Goal: Task Accomplishment & Management: Use online tool/utility

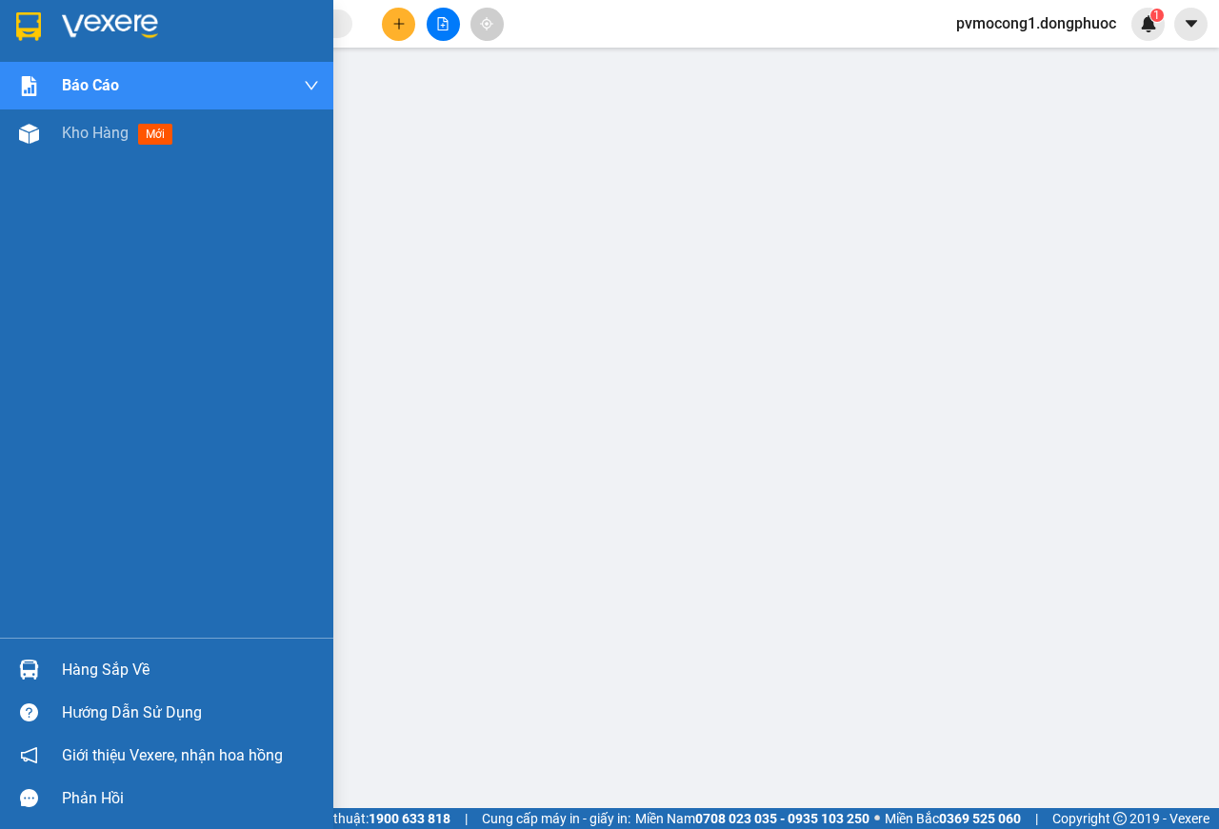
click at [96, 662] on div "Hàng sắp về" at bounding box center [190, 670] width 257 height 29
click at [97, 671] on div "Hàng sắp về" at bounding box center [190, 670] width 257 height 29
click at [97, 671] on div "Báo cáo Mẫu 1: Báo cáo dòng tiền theo nhân viên Mẫu 1: Báo cáo dòng tiền theo n…" at bounding box center [166, 414] width 333 height 829
click at [97, 671] on div "Hàng sắp về" at bounding box center [190, 670] width 257 height 29
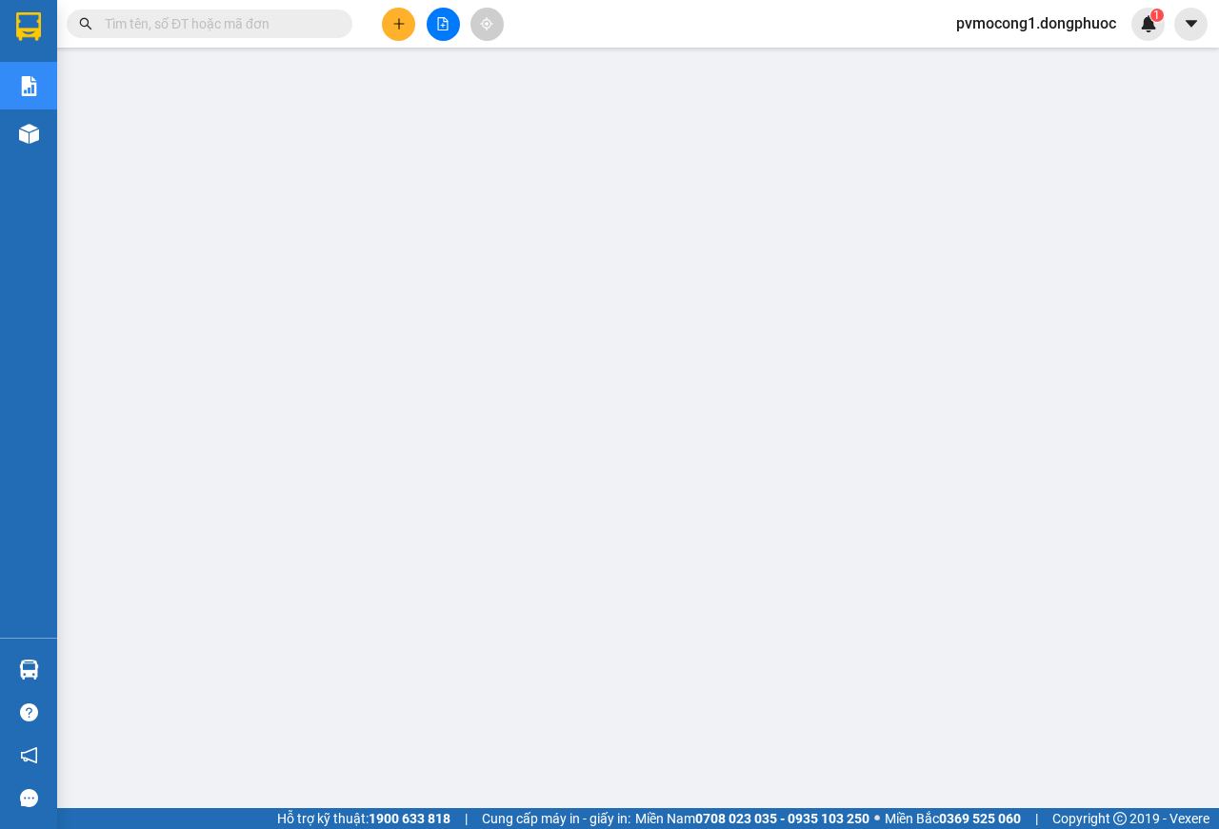
click at [756, 16] on div "Kết quả tìm kiếm ( 0 ) Bộ lọc No Data pvmocong1.dongphuoc 1" at bounding box center [609, 24] width 1219 height 48
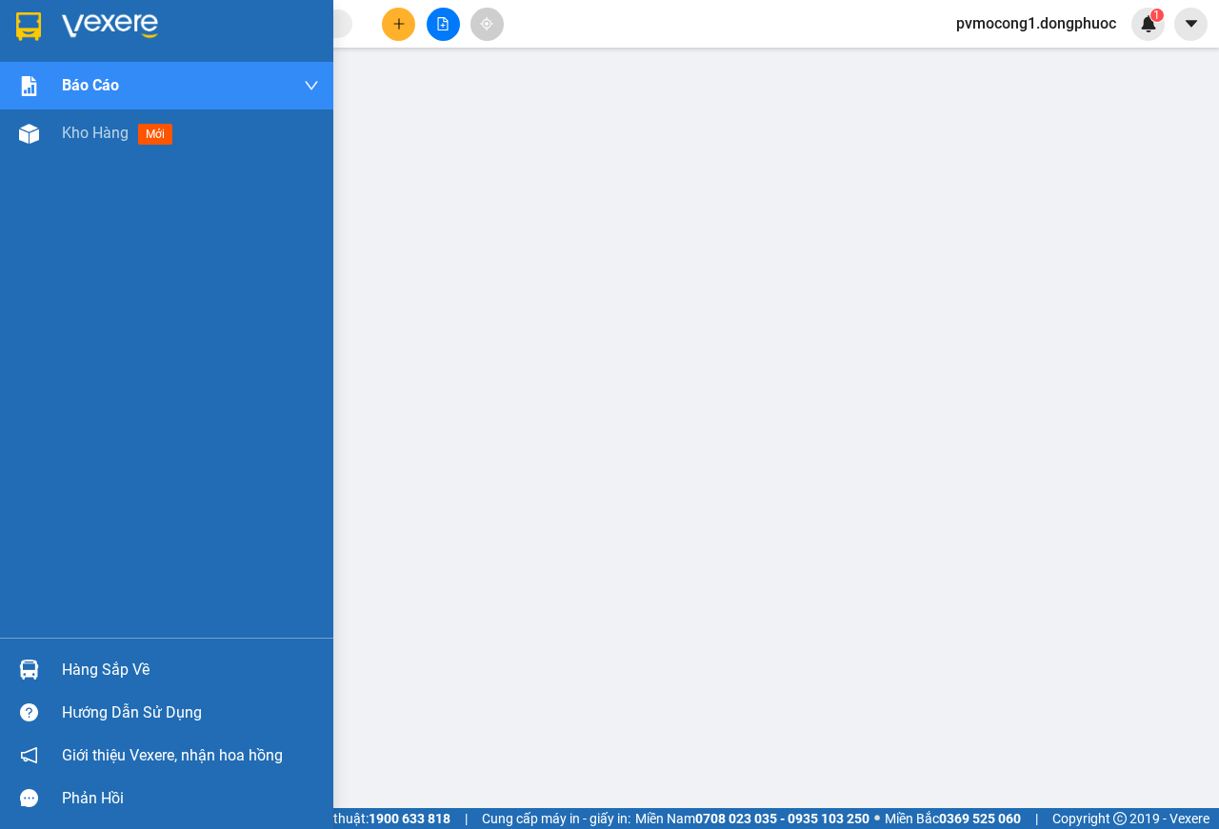
click at [10, 16] on div at bounding box center [166, 31] width 333 height 62
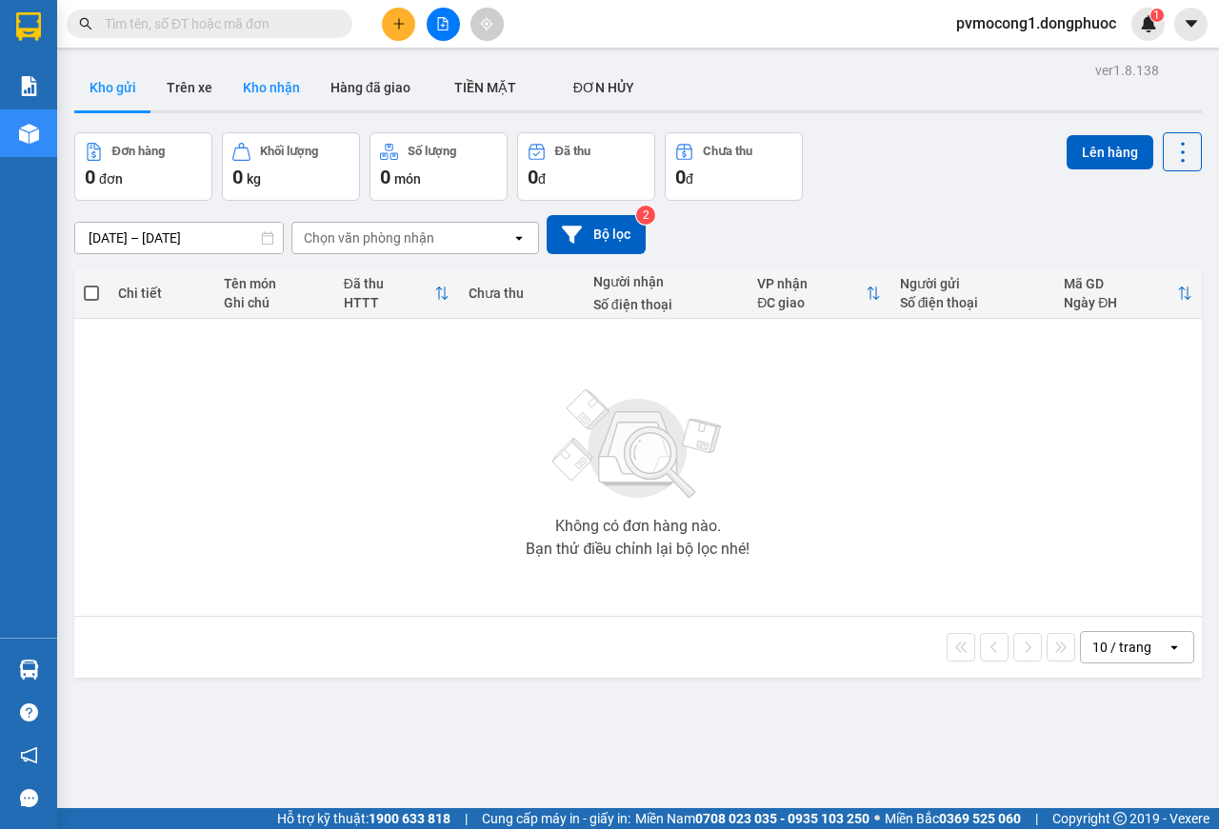
click at [273, 84] on button "Kho nhận" at bounding box center [272, 88] width 88 height 46
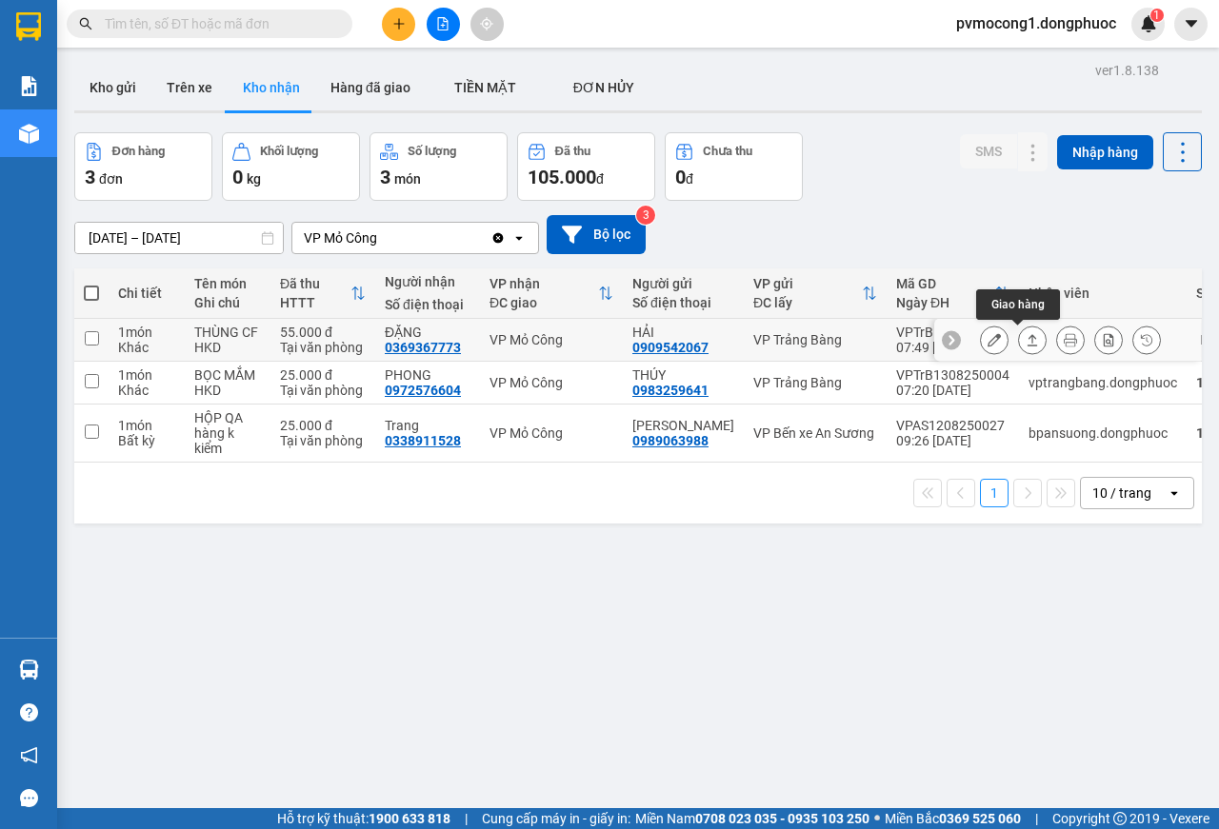
click at [1025, 341] on icon at bounding box center [1031, 339] width 13 height 13
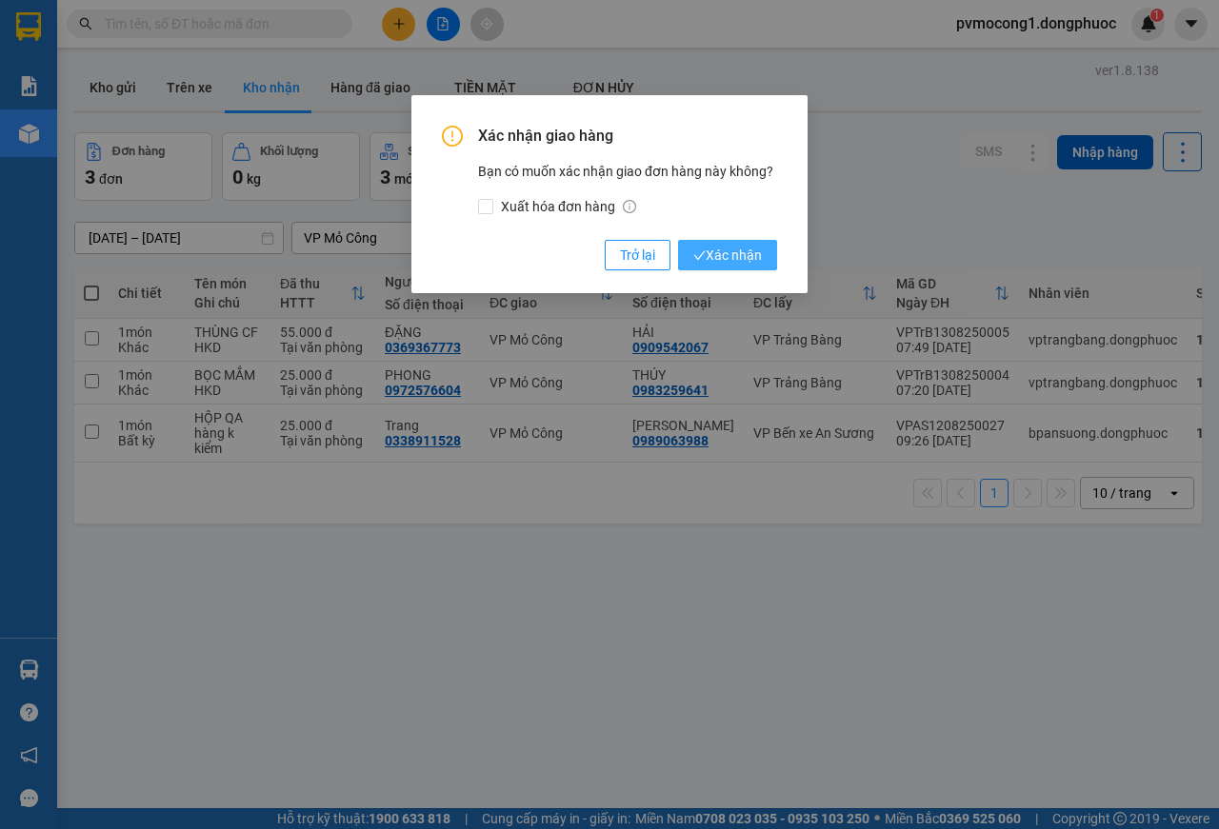
click at [752, 258] on span "Xác nhận" at bounding box center [727, 255] width 69 height 21
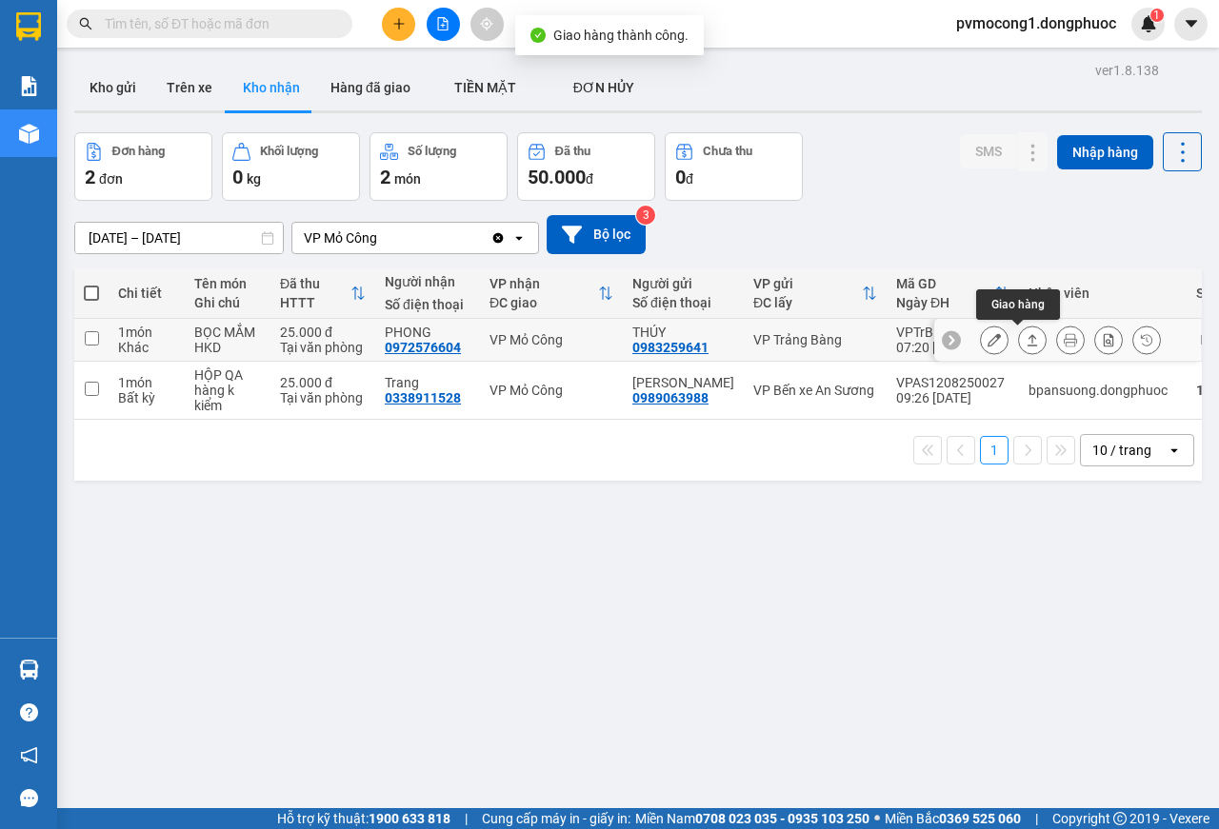
click at [1025, 344] on icon at bounding box center [1031, 339] width 13 height 13
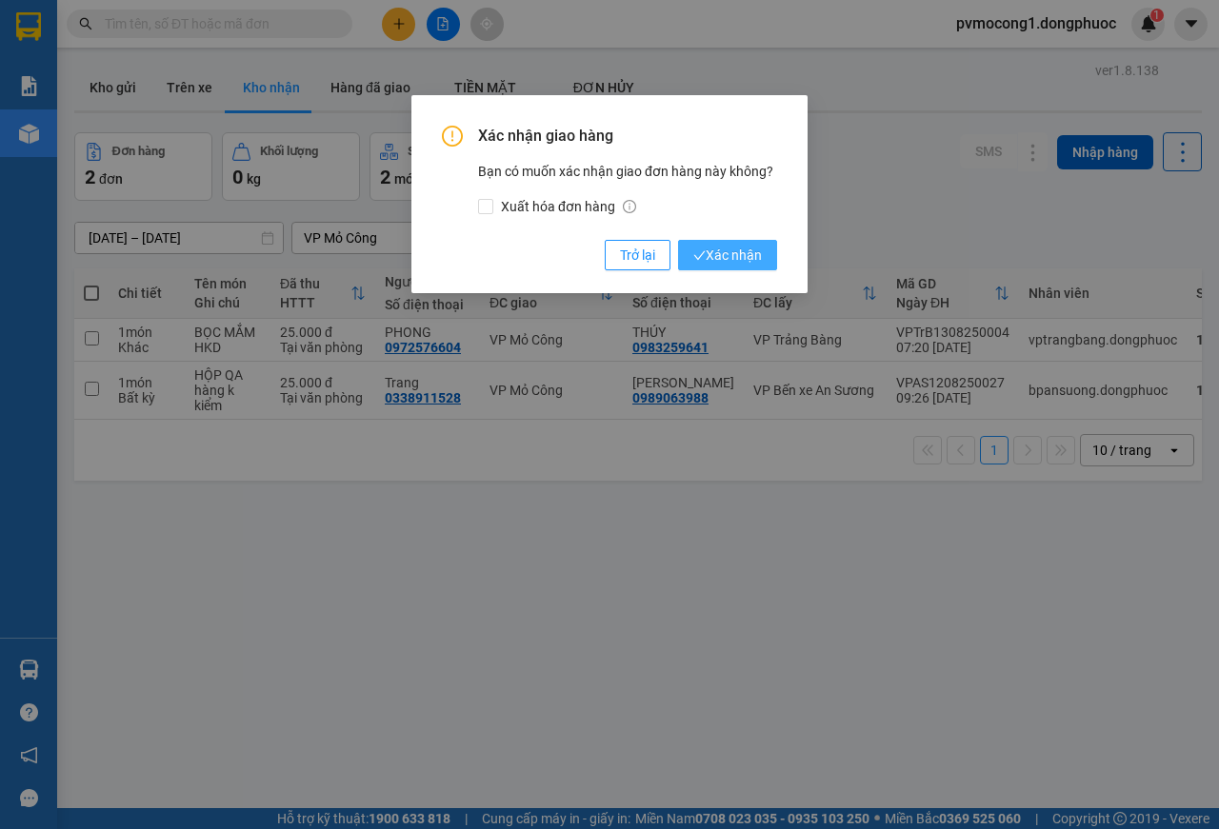
click at [730, 264] on span "Xác nhận" at bounding box center [727, 255] width 69 height 21
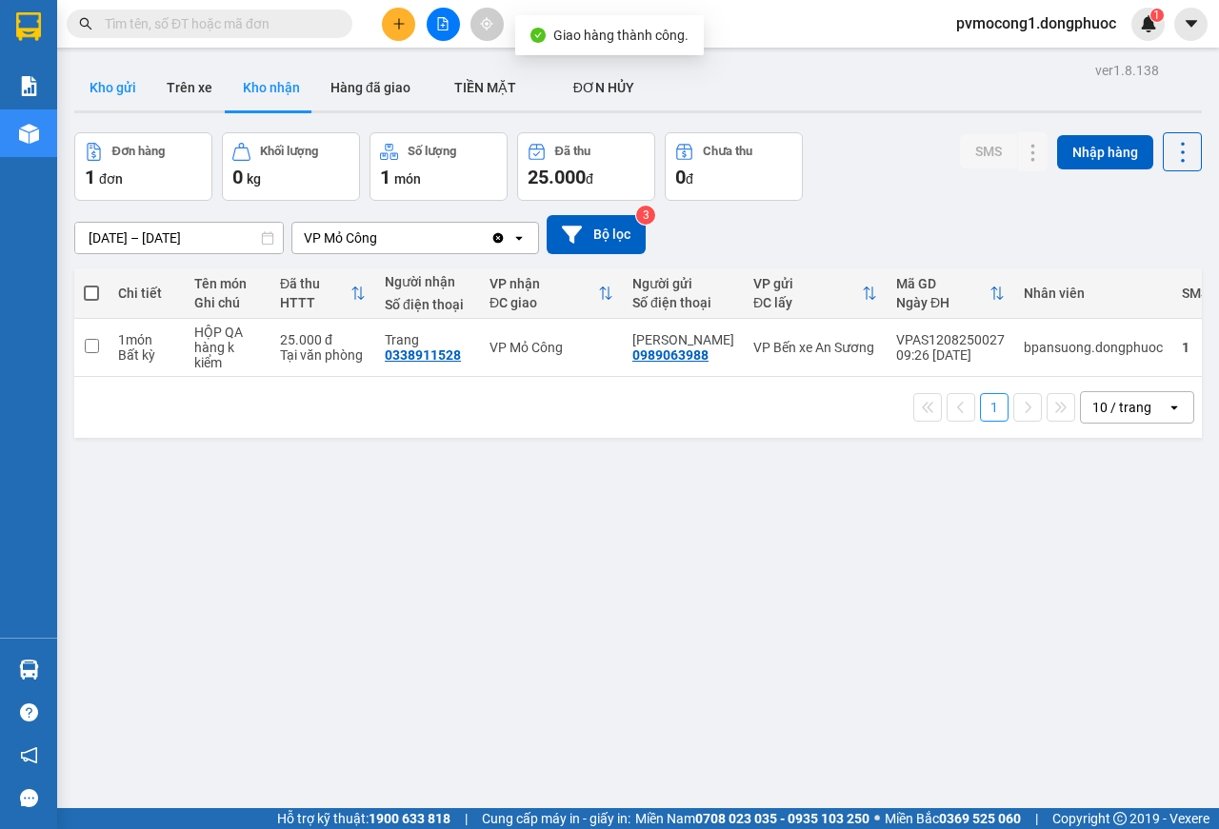
click at [90, 84] on button "Kho gửi" at bounding box center [112, 88] width 77 height 46
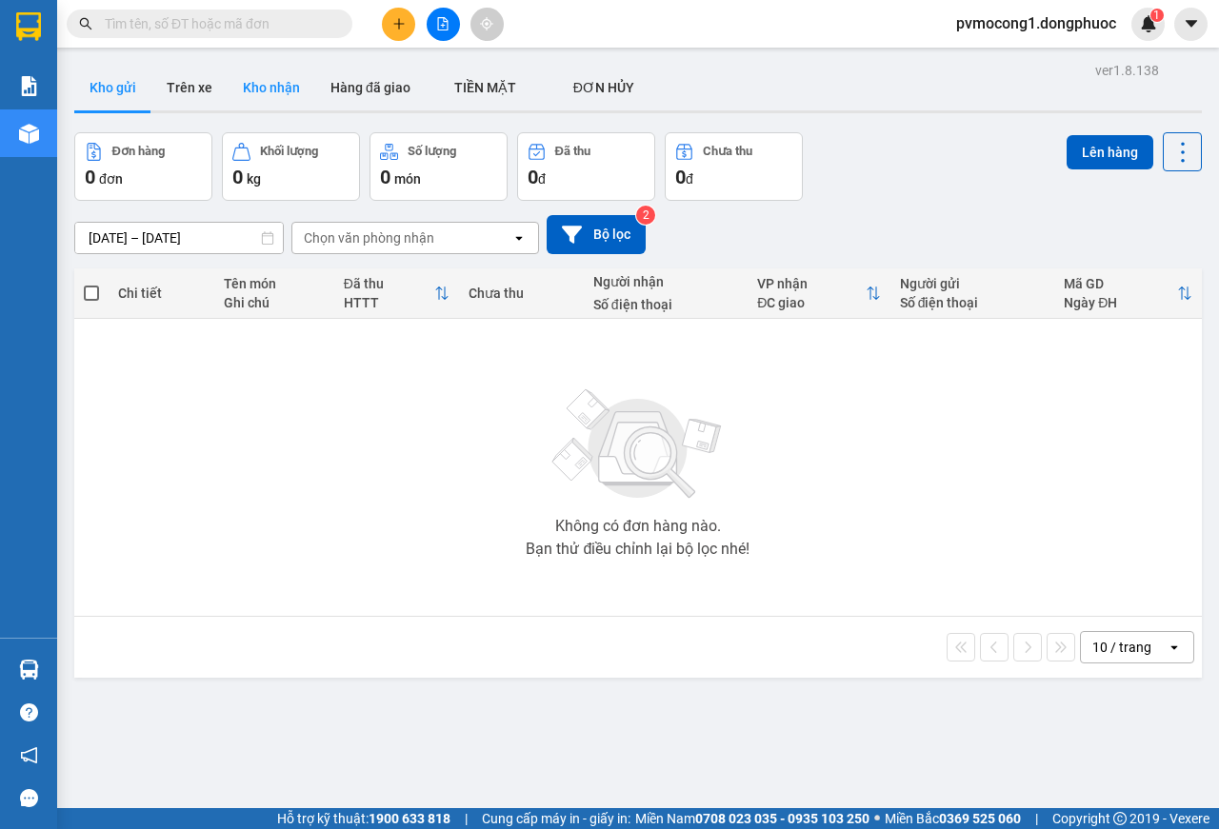
click at [268, 87] on button "Kho nhận" at bounding box center [272, 88] width 88 height 46
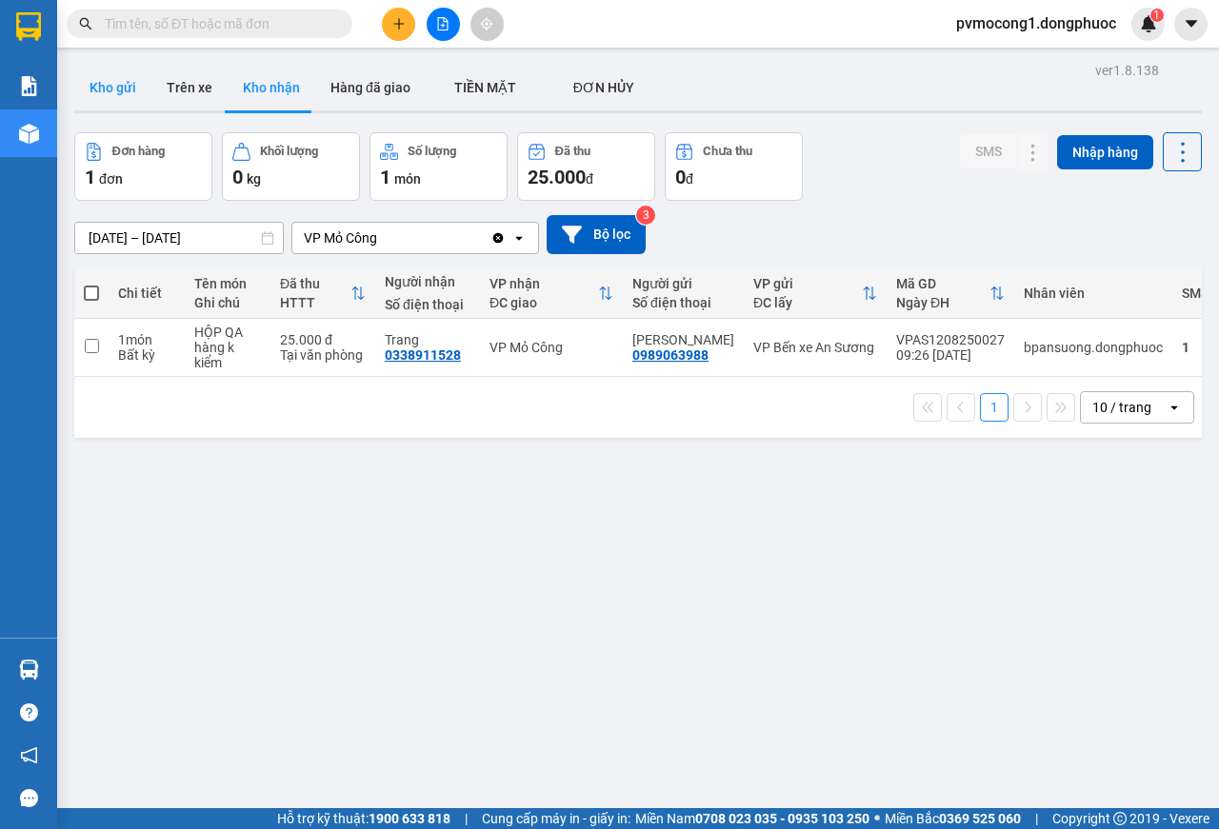
click at [105, 88] on button "Kho gửi" at bounding box center [112, 88] width 77 height 46
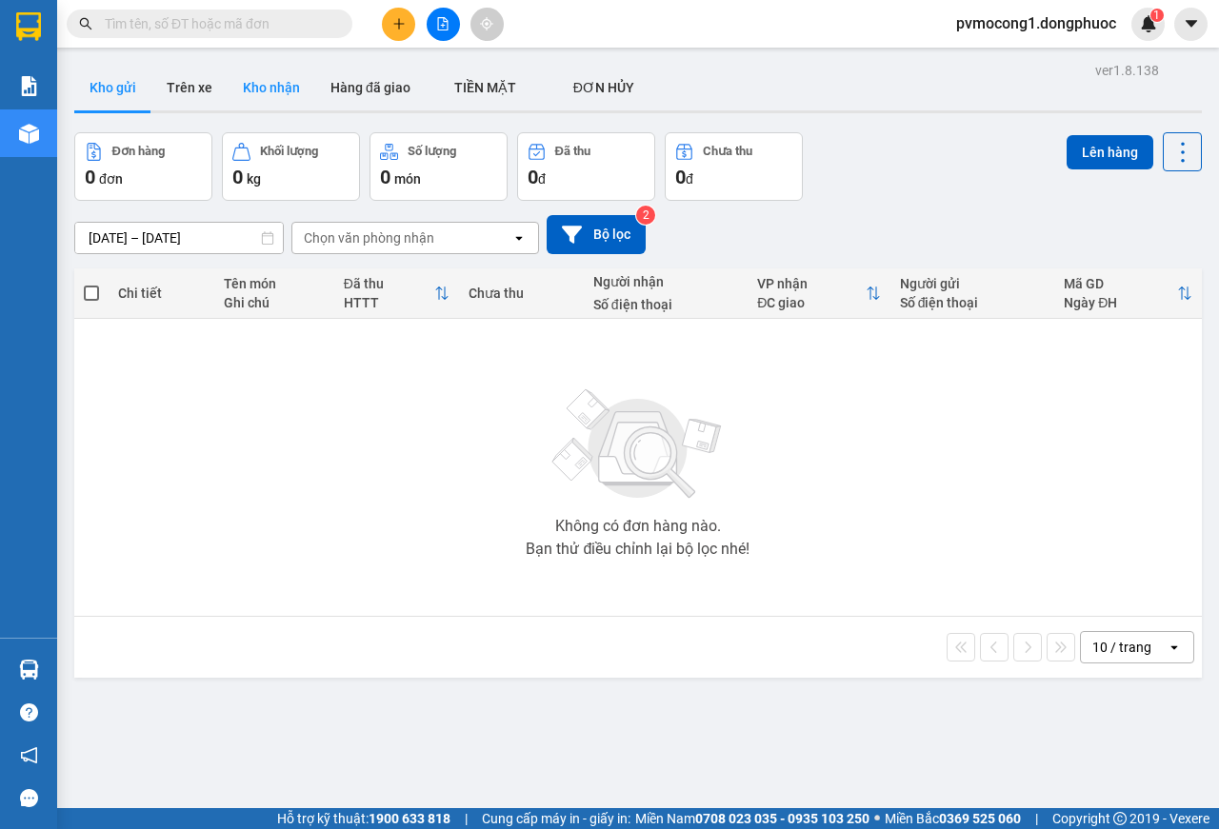
click at [252, 85] on button "Kho nhận" at bounding box center [272, 88] width 88 height 46
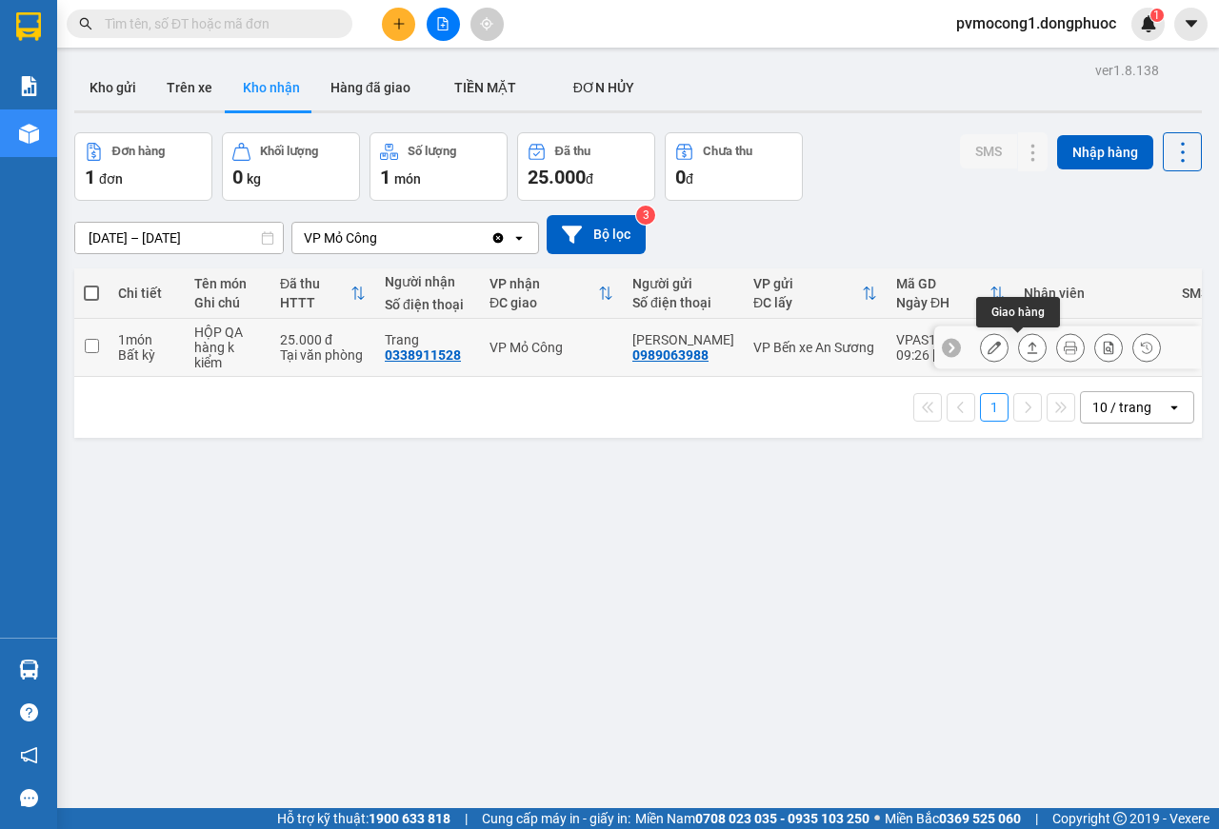
click at [1025, 354] on icon at bounding box center [1031, 347] width 13 height 13
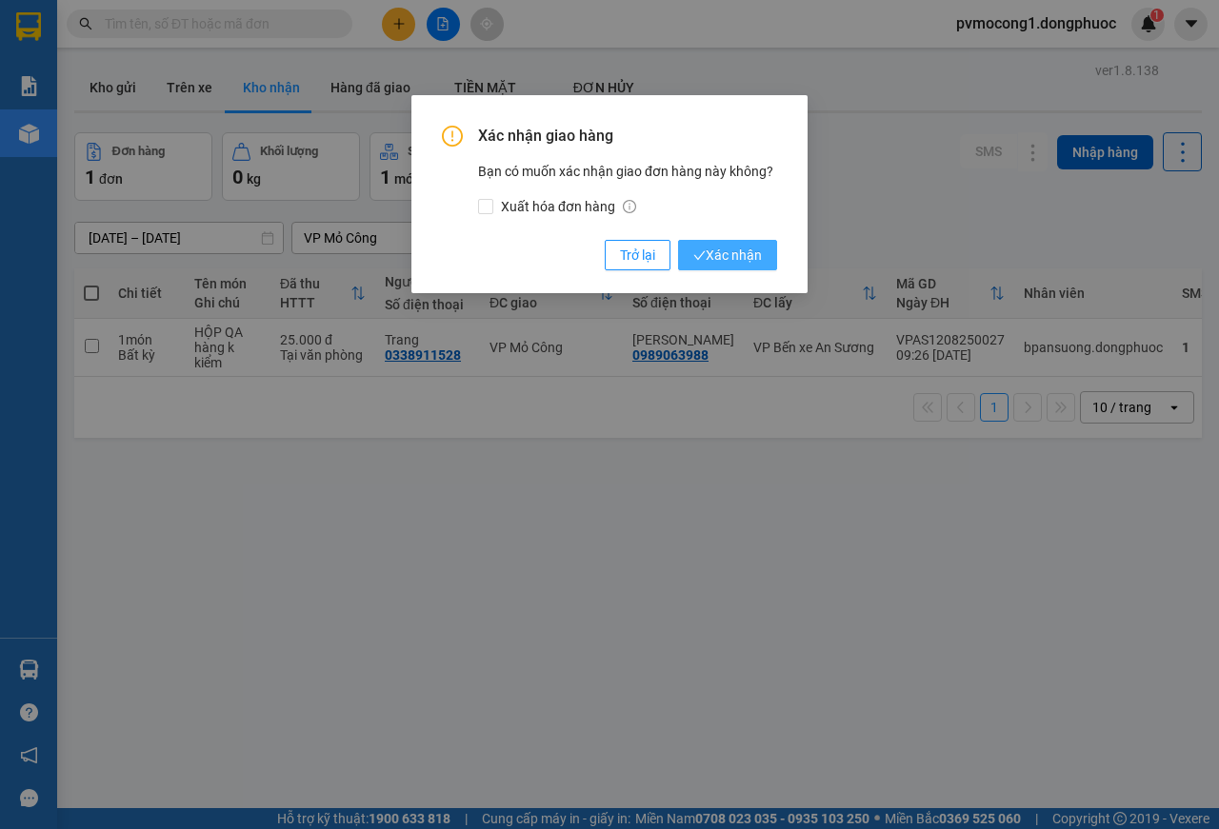
click at [757, 260] on span "Xác nhận" at bounding box center [727, 255] width 69 height 21
